Goal: Information Seeking & Learning: Check status

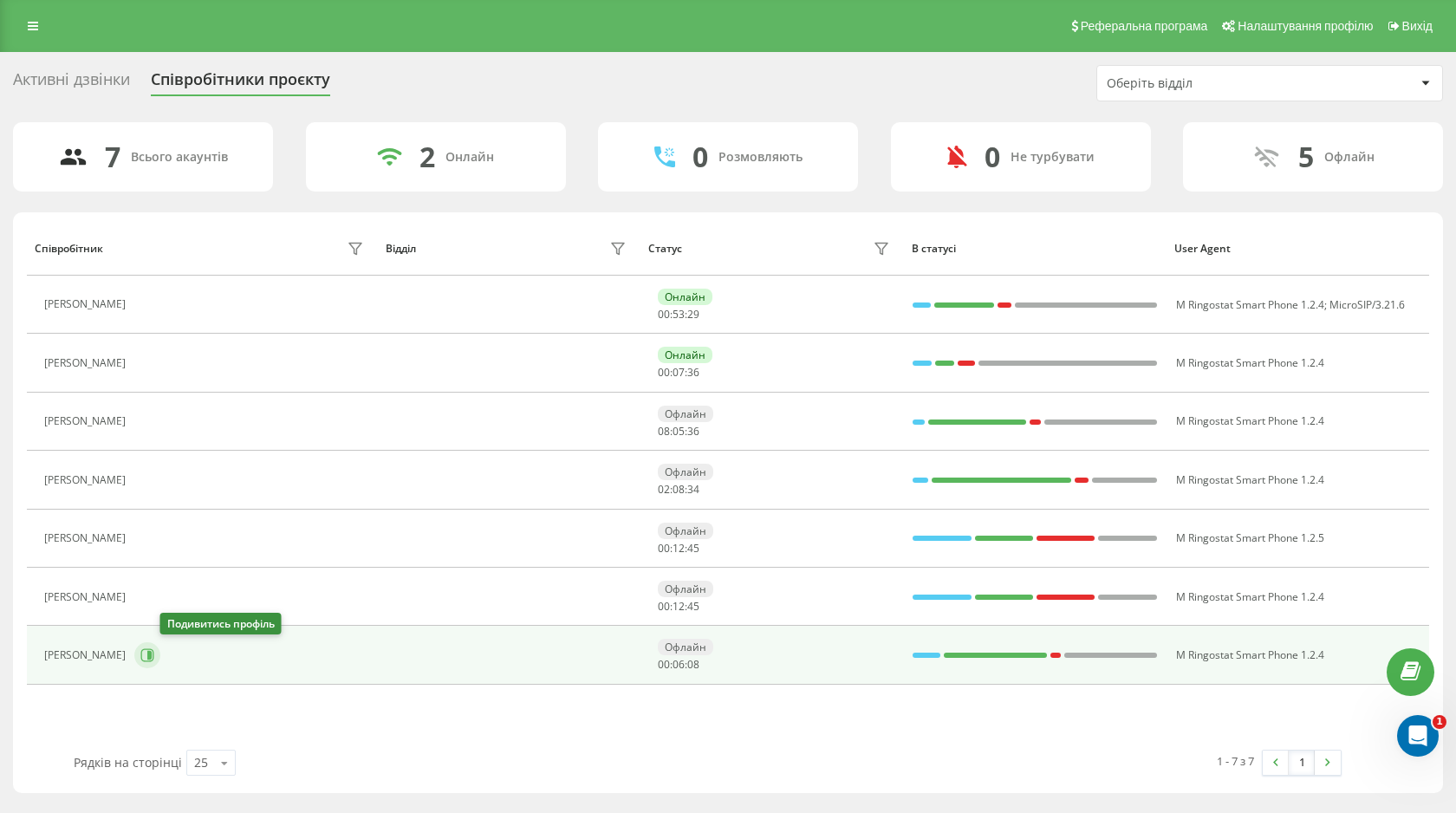
click at [155, 541] on icon at bounding box center [147, 655] width 14 height 14
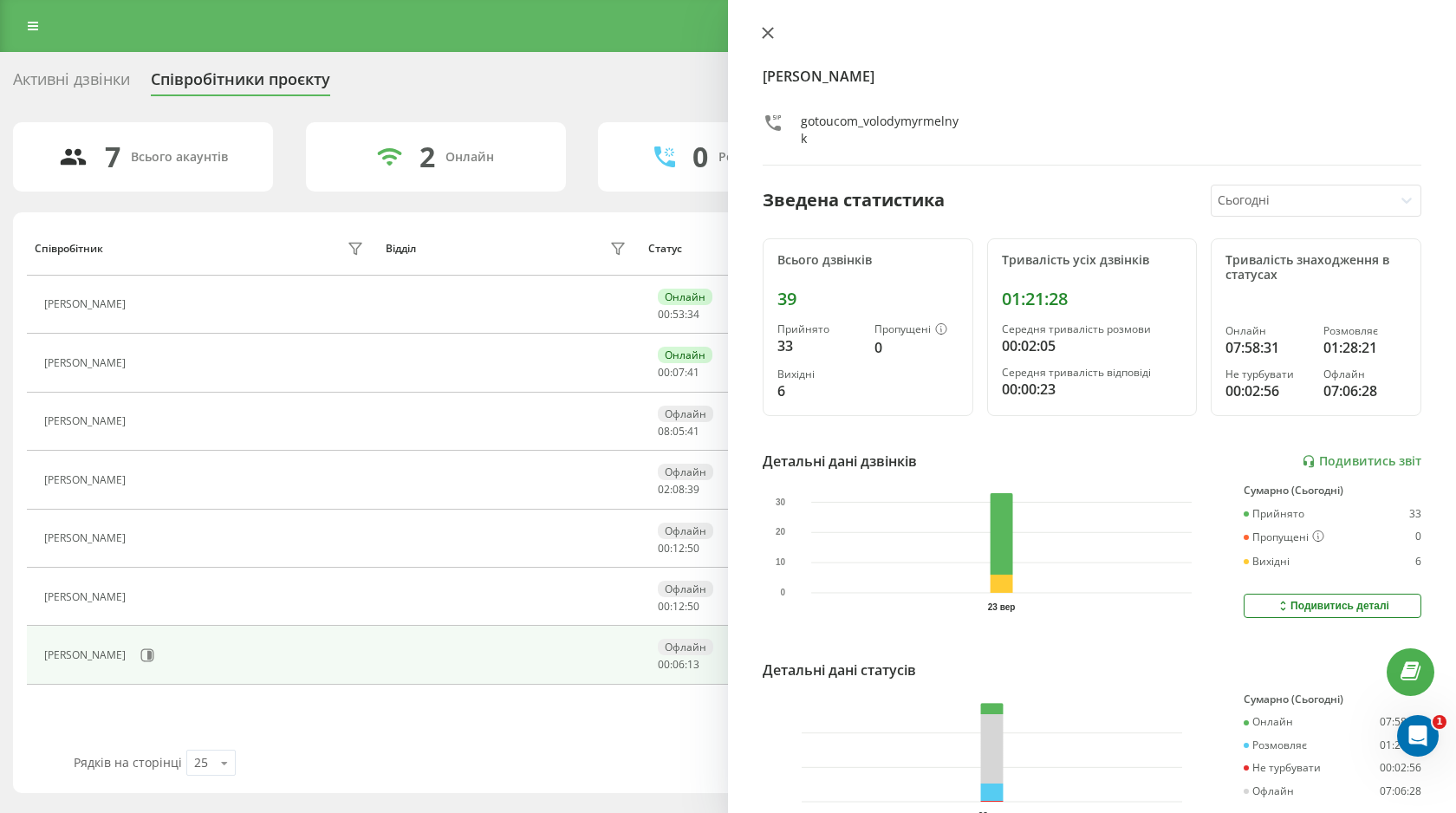
click at [767, 36] on icon at bounding box center [768, 33] width 12 height 12
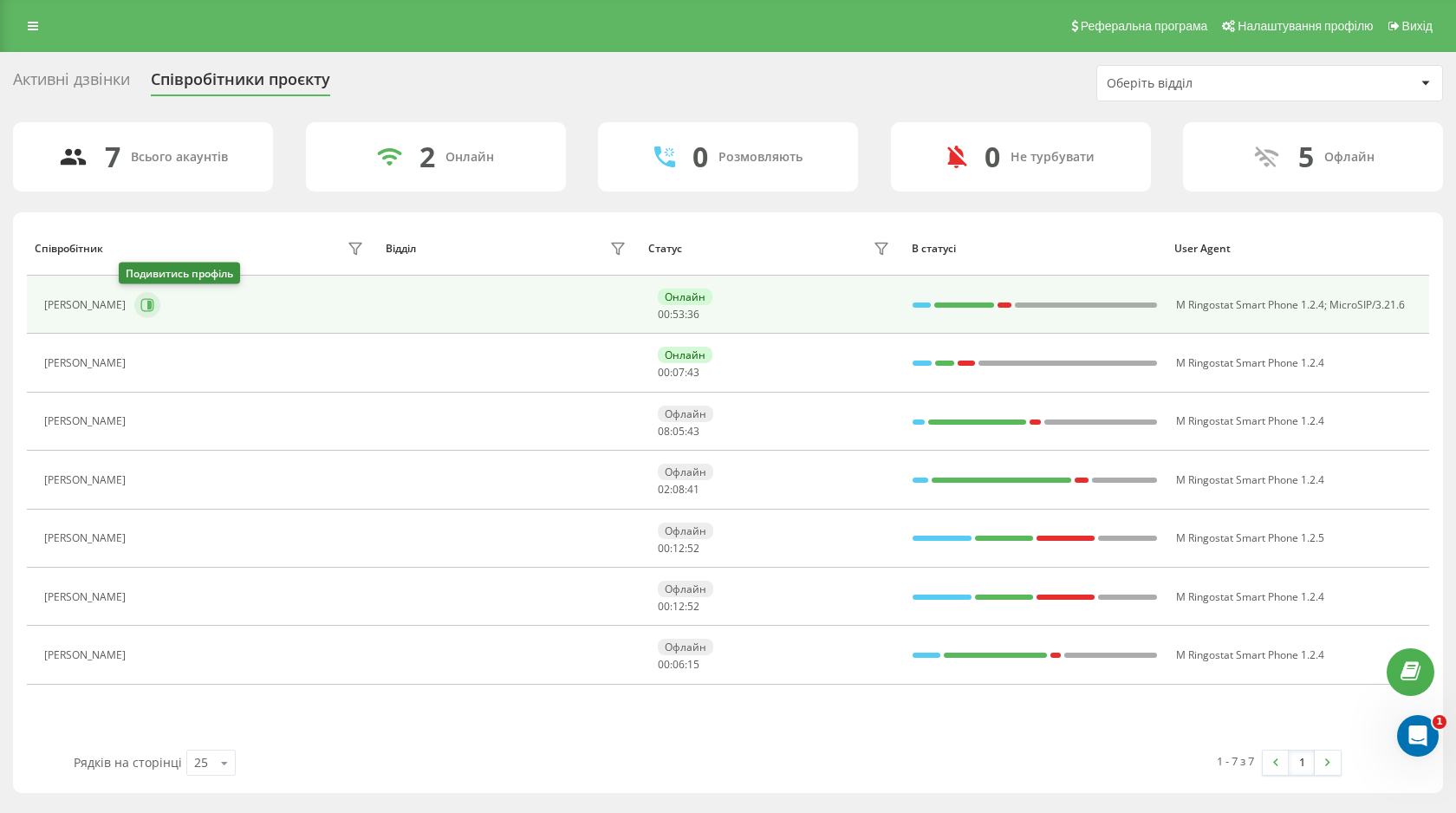
click at [140, 307] on icon at bounding box center [147, 305] width 14 height 14
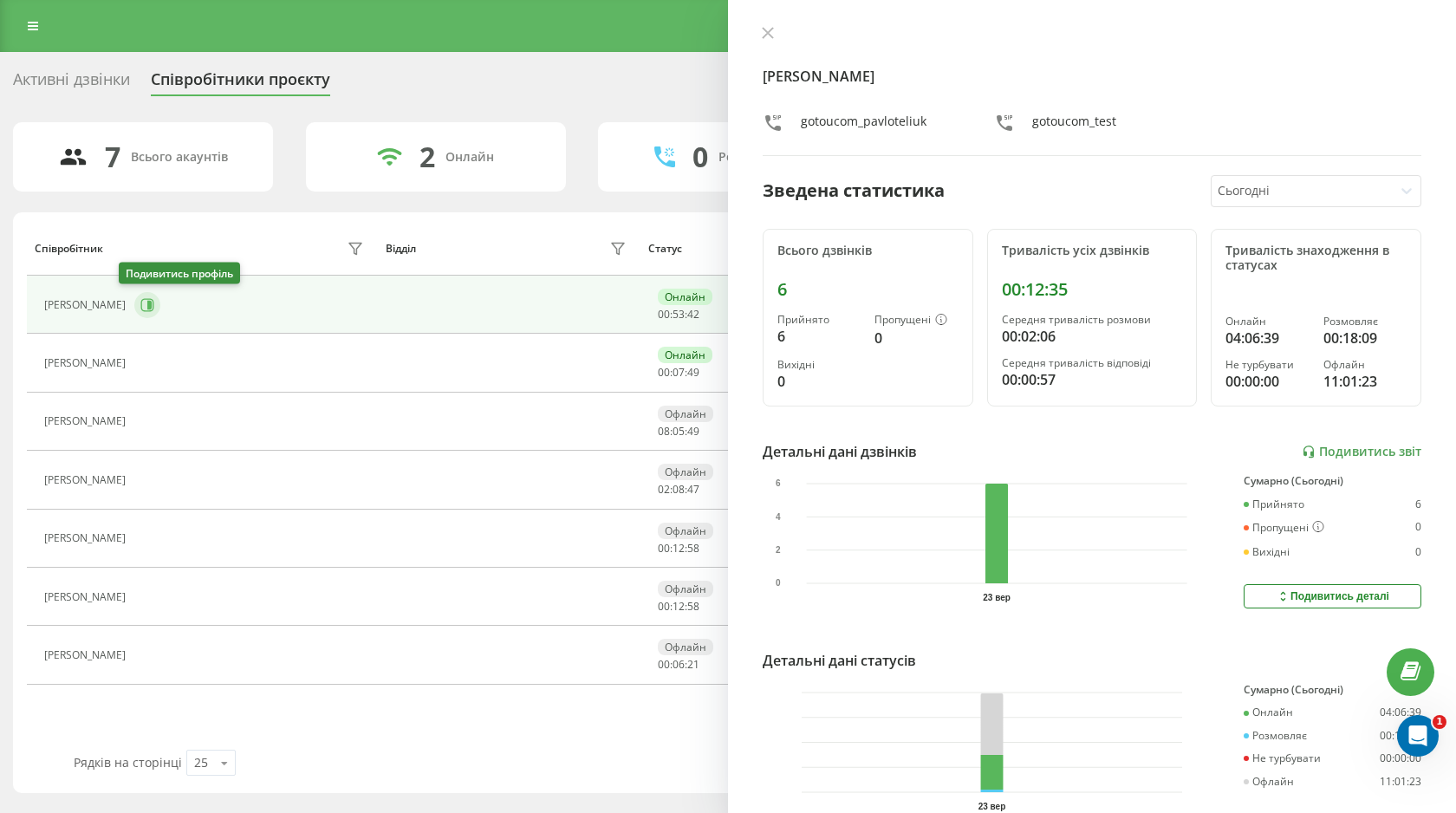
click at [140, 307] on icon at bounding box center [147, 305] width 14 height 14
click at [787, 26] on div at bounding box center [1092, 34] width 659 height 18
click at [758, 34] on button at bounding box center [768, 34] width 23 height 17
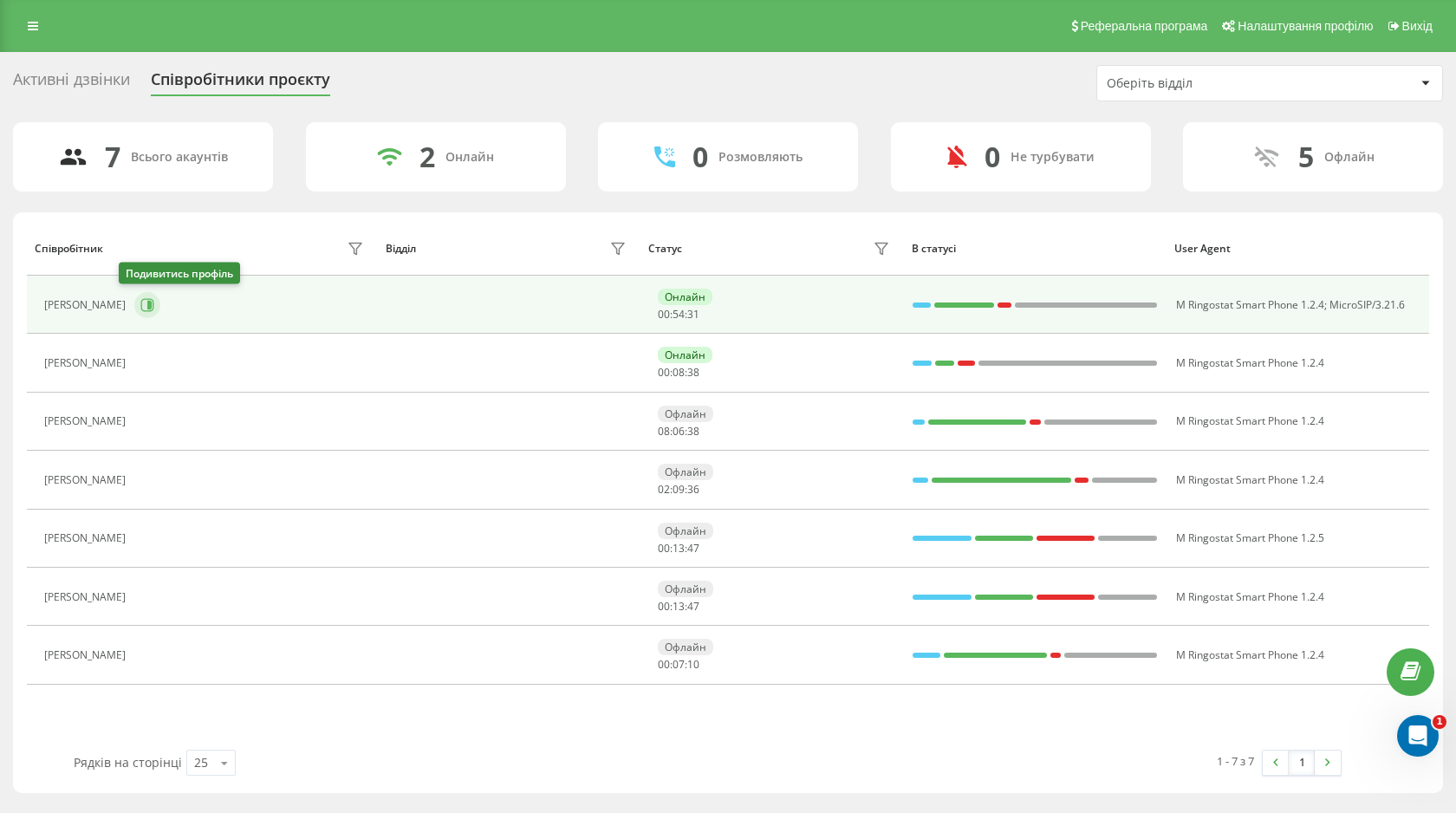
click at [141, 298] on icon at bounding box center [147, 305] width 13 height 13
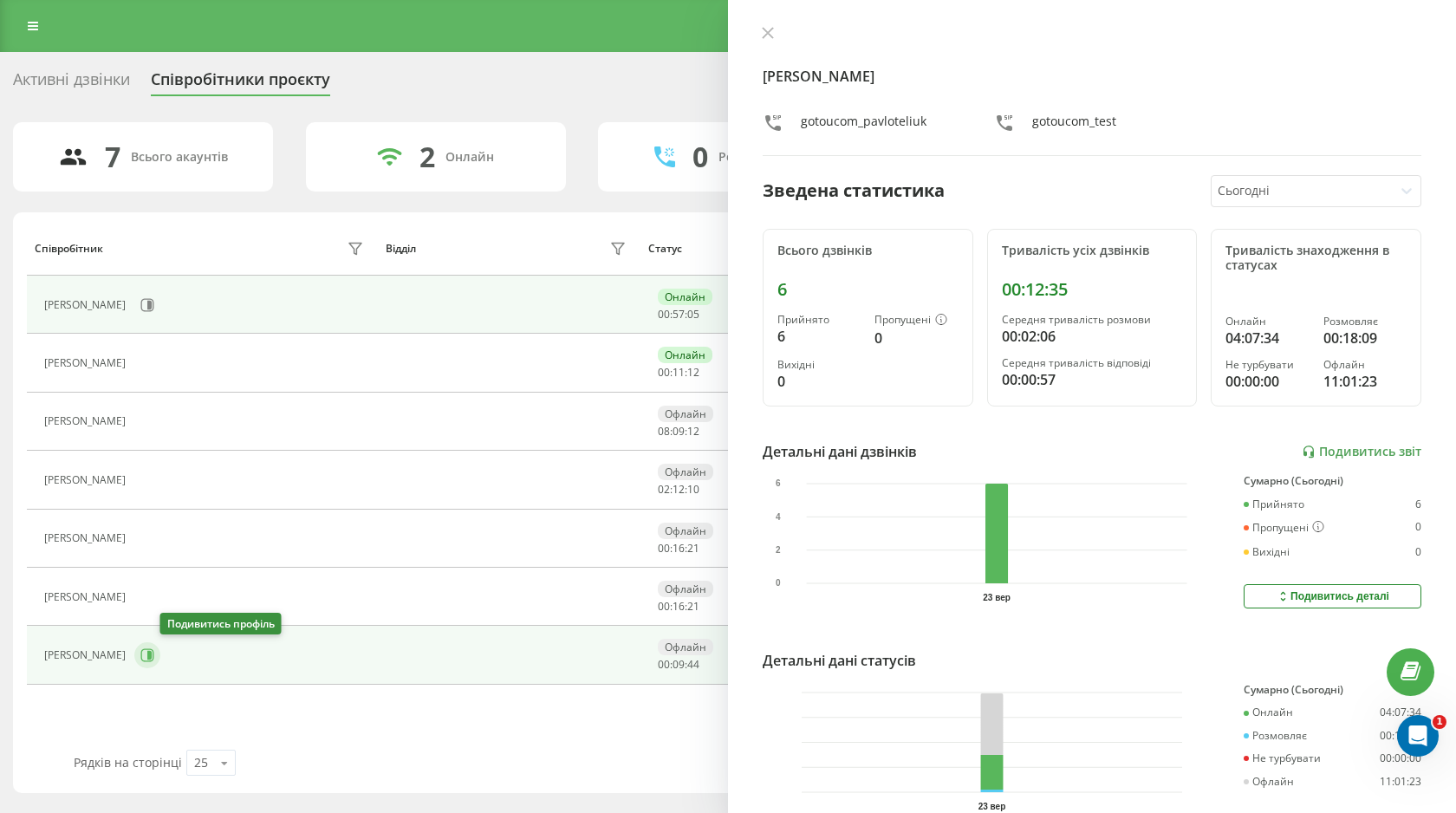
click at [161, 541] on button at bounding box center [147, 654] width 26 height 26
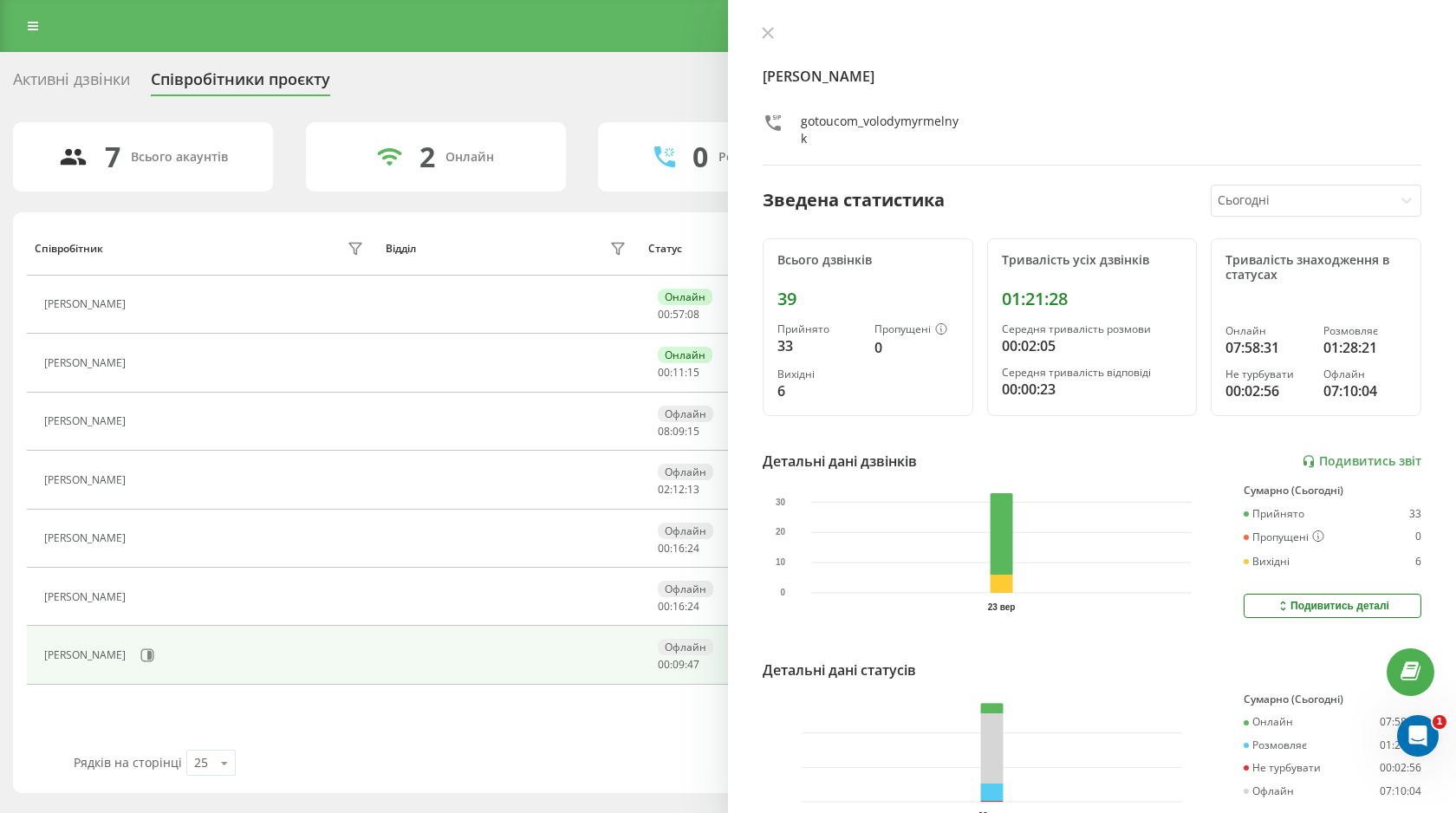
click at [767, 20] on div "[PERSON_NAME] gotoucom_volodymyrmelnyk Зведена статистика Сьогодні Всього дзвін…" at bounding box center [1092, 406] width 728 height 813
click at [767, 25] on div "[PERSON_NAME] gotoucom_volodymyrmelnyk Зведена статистика Сьогодні Всього дзвін…" at bounding box center [1092, 406] width 728 height 813
click at [766, 31] on icon at bounding box center [768, 33] width 11 height 11
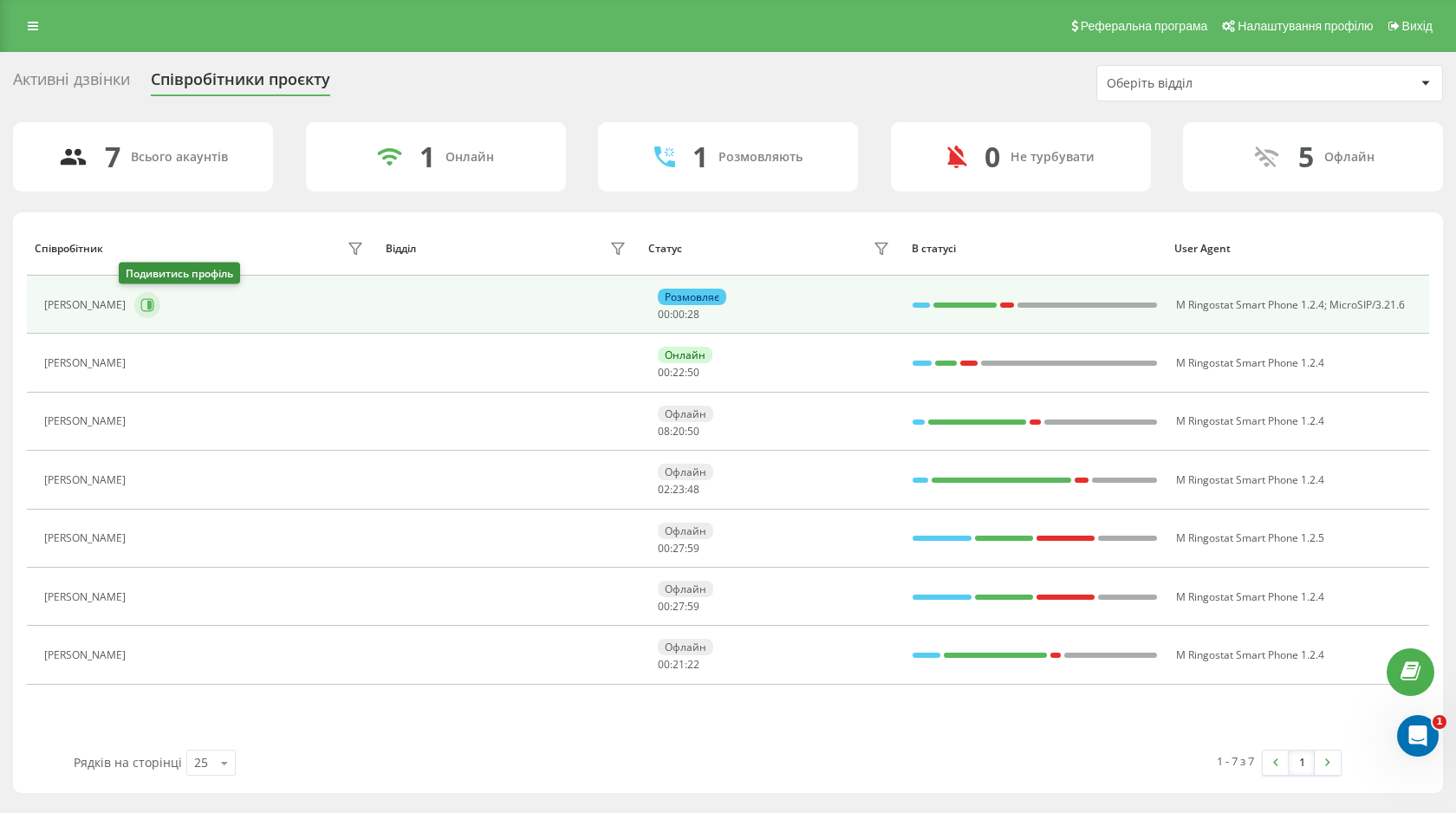
click at [138, 299] on button at bounding box center [147, 305] width 26 height 26
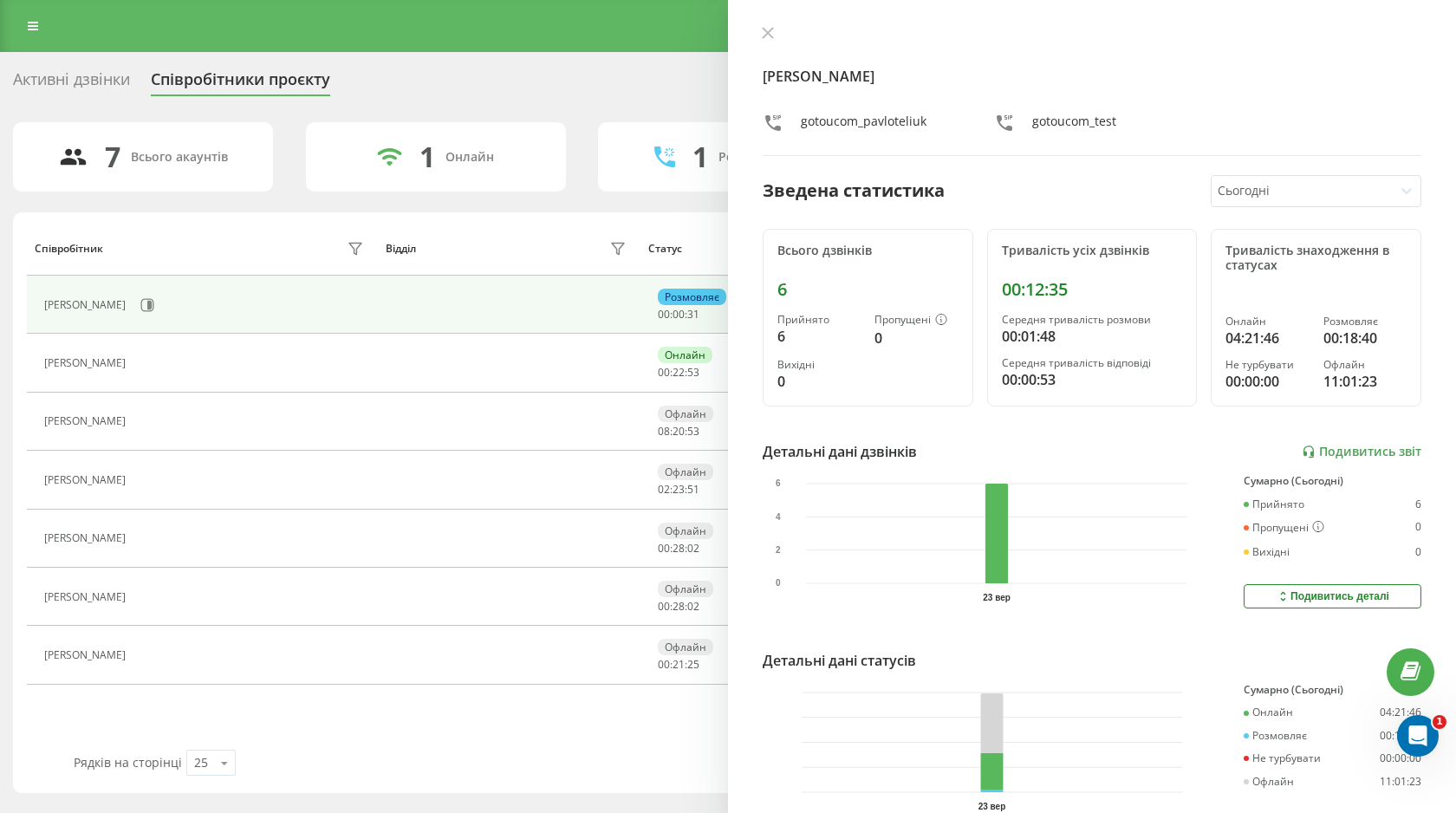
click at [771, 46] on div "[PERSON_NAME] gotoucom_pavloteliuk gotoucom_test" at bounding box center [1092, 90] width 659 height 130
click at [761, 26] on button at bounding box center [768, 34] width 23 height 17
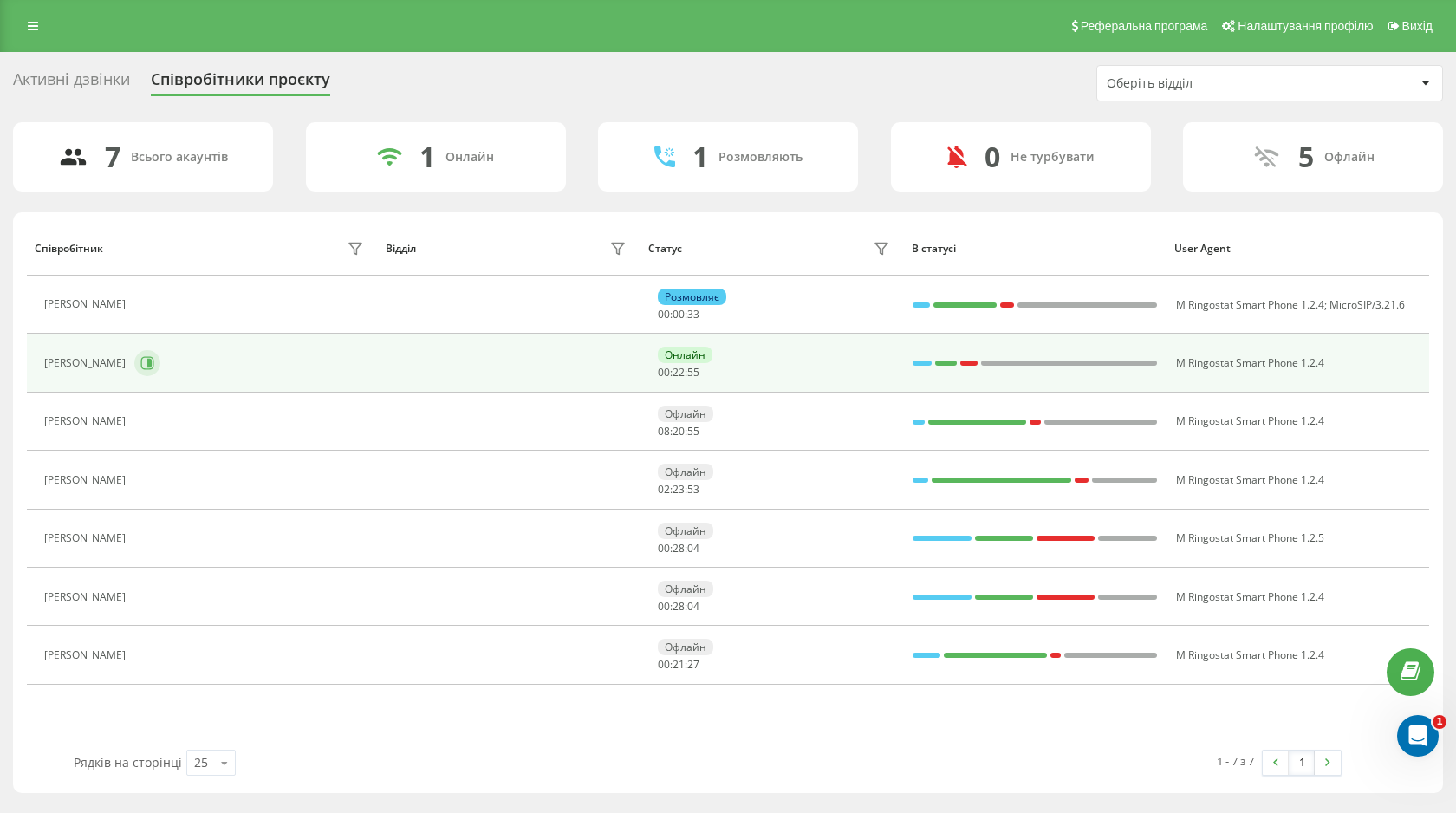
click at [145, 365] on icon at bounding box center [147, 364] width 14 height 14
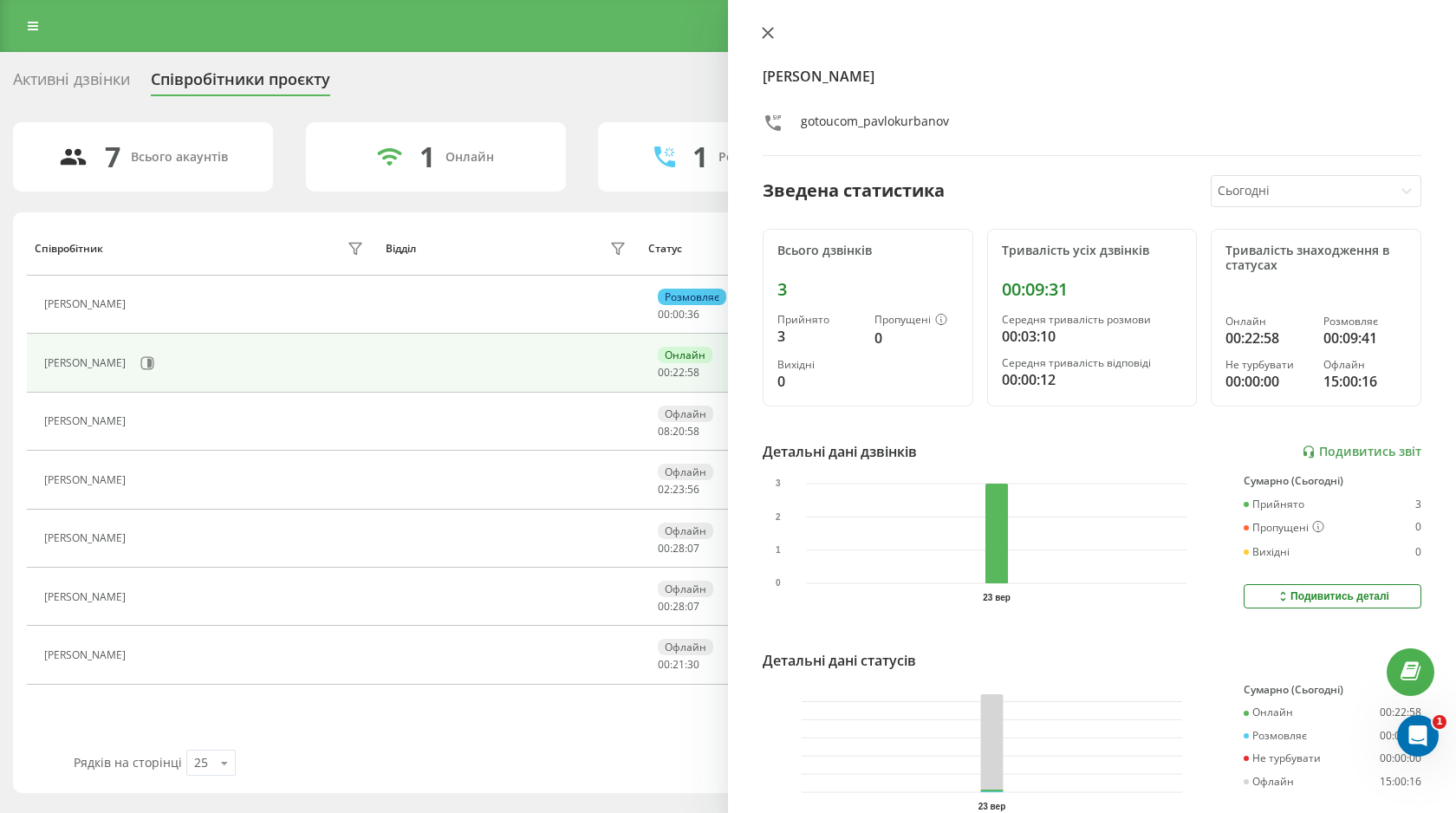
click at [768, 31] on icon at bounding box center [768, 33] width 12 height 12
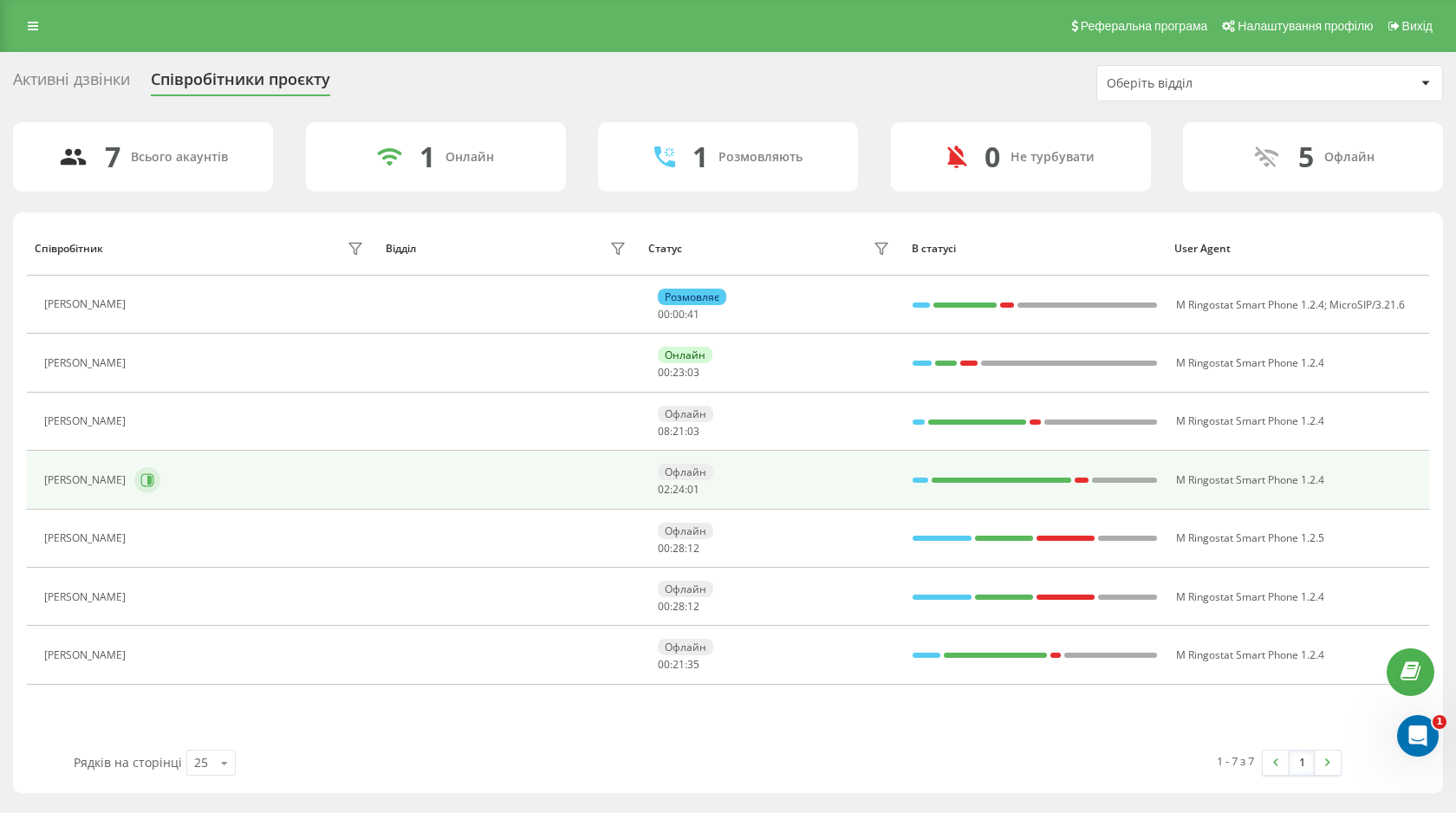
click at [145, 477] on icon at bounding box center [147, 479] width 13 height 13
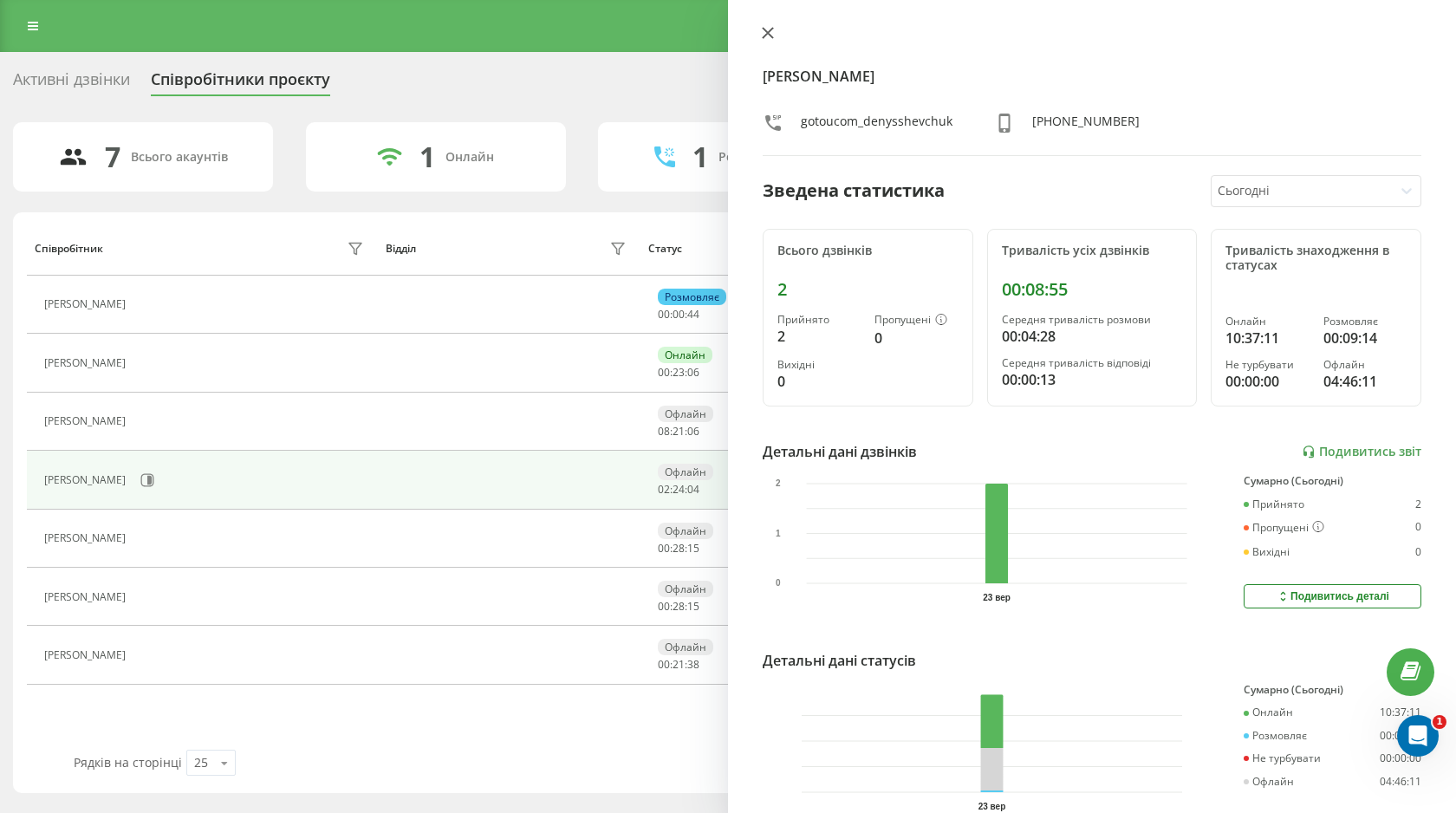
click at [762, 33] on icon at bounding box center [768, 33] width 12 height 12
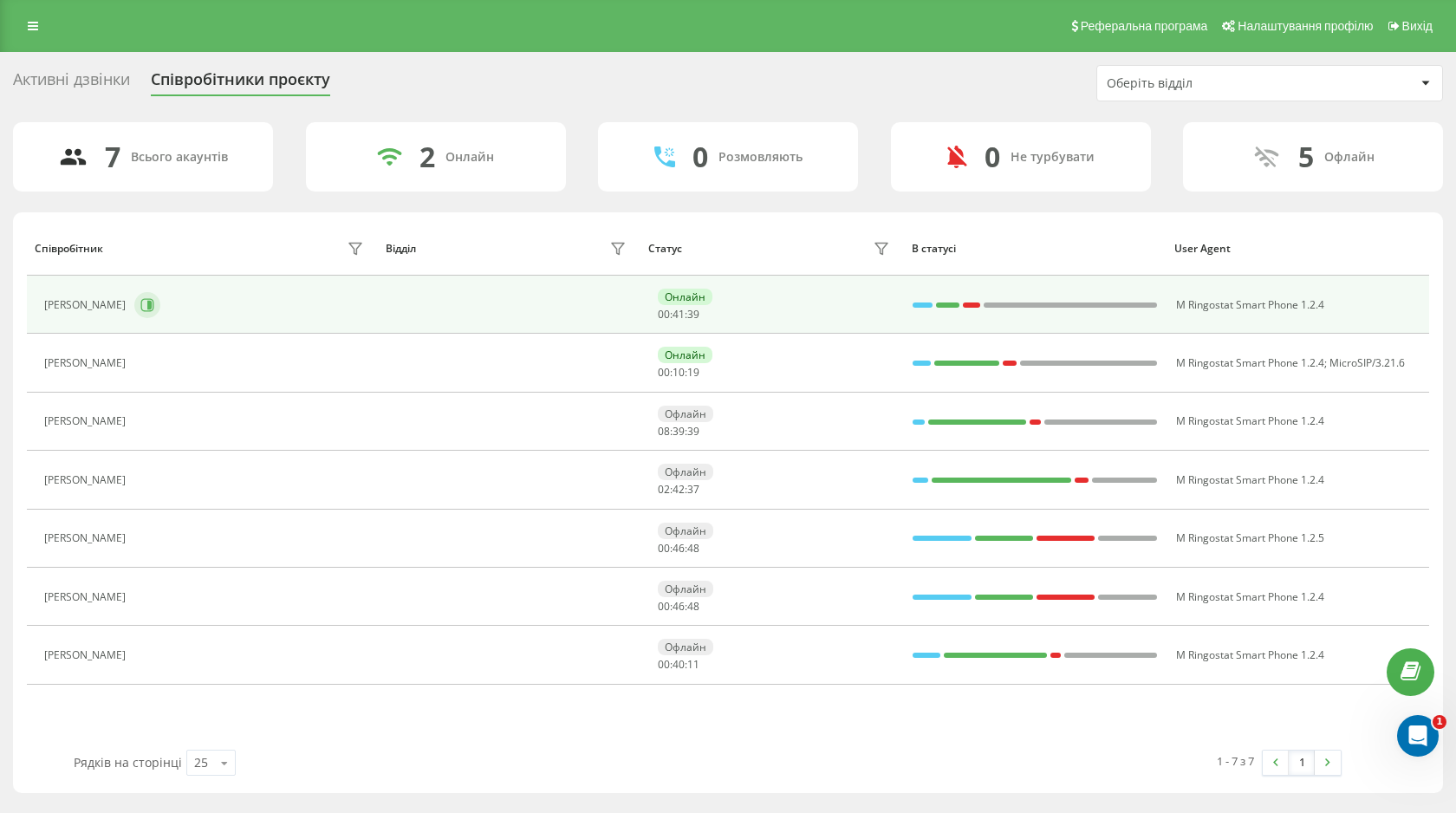
click at [152, 304] on icon at bounding box center [149, 305] width 4 height 9
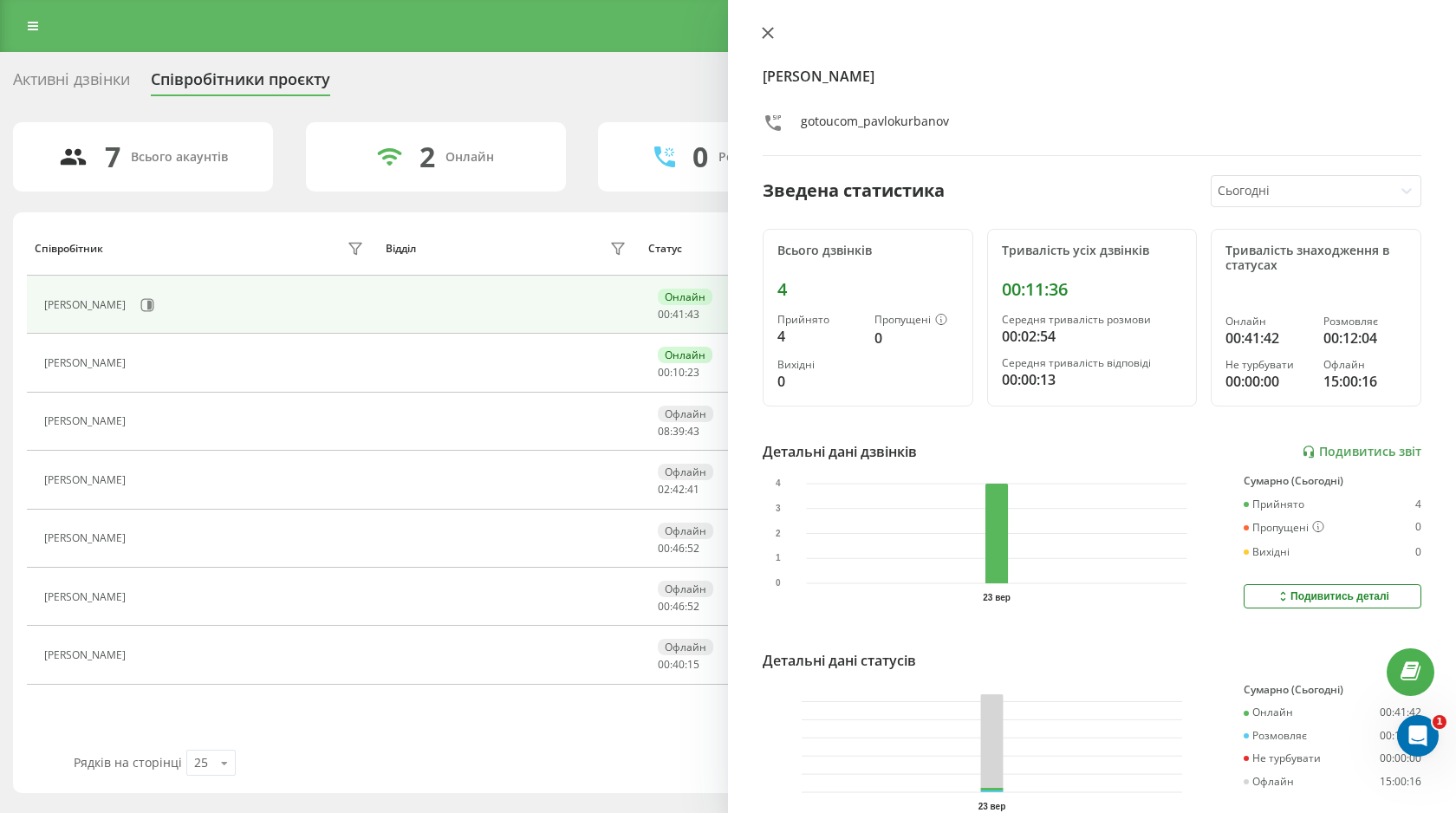
click at [761, 30] on button at bounding box center [768, 34] width 23 height 17
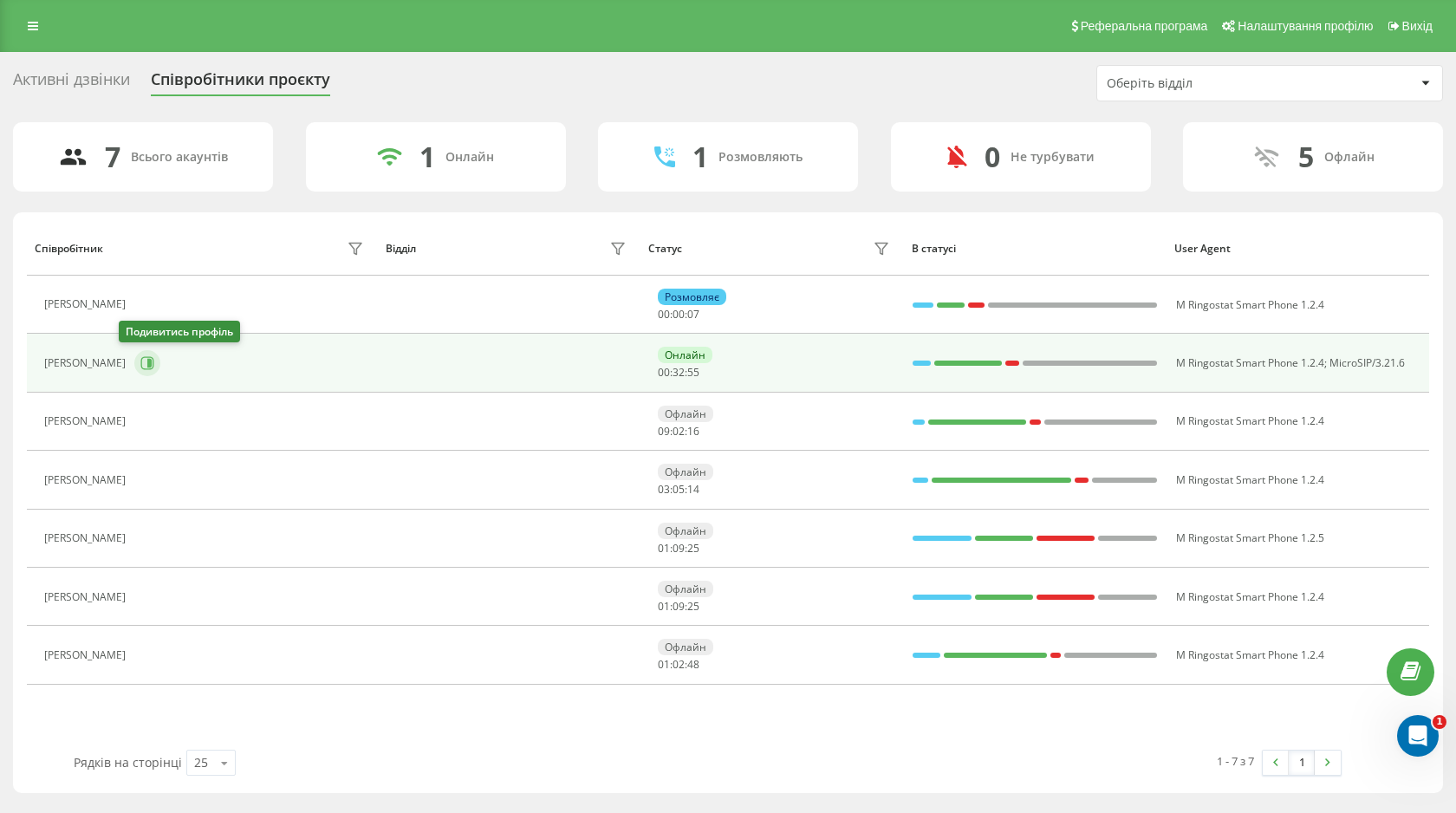
click at [140, 367] on icon at bounding box center [147, 364] width 14 height 14
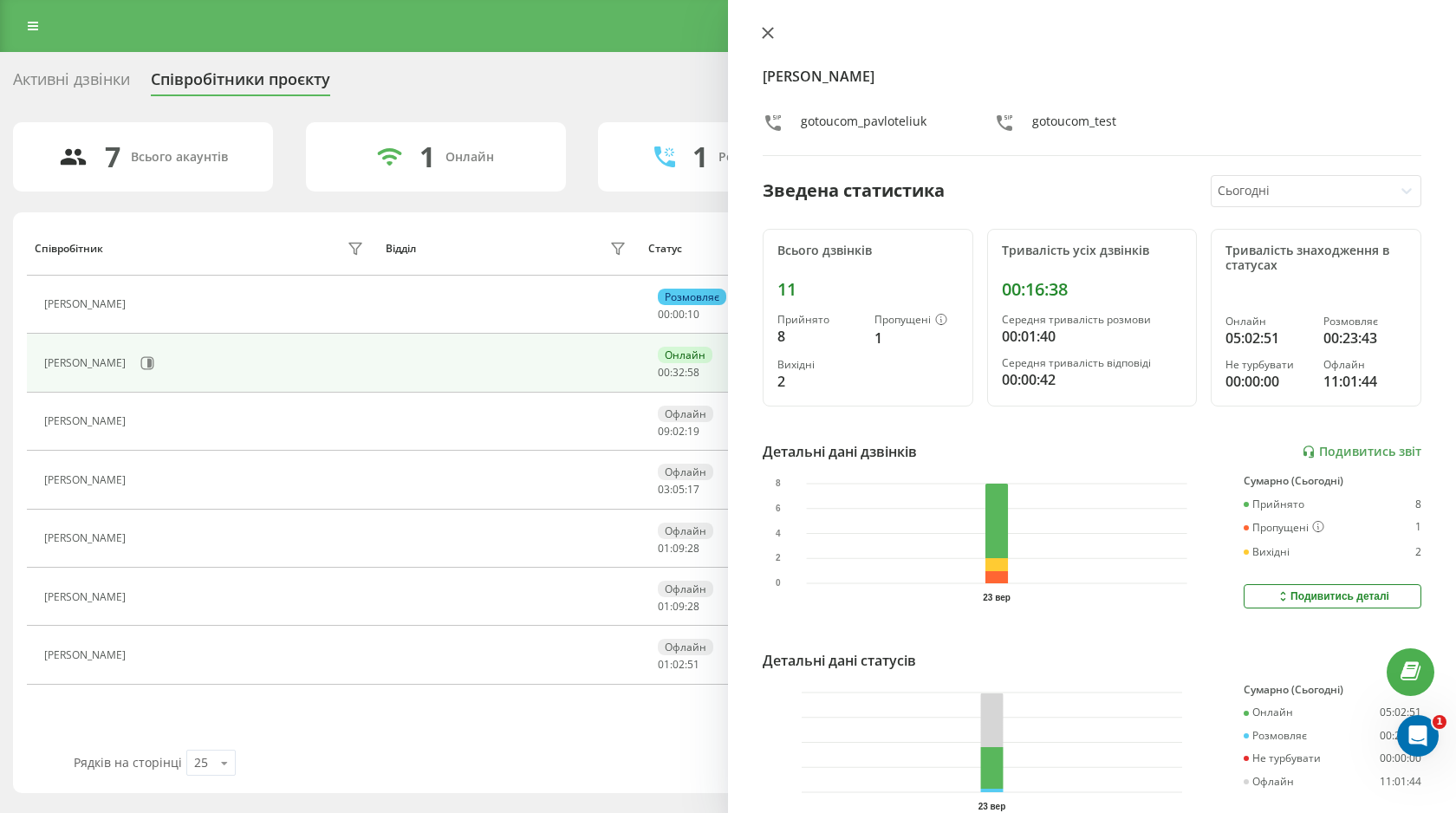
click at [766, 36] on icon at bounding box center [768, 33] width 11 height 11
